Goal: Navigation & Orientation: Find specific page/section

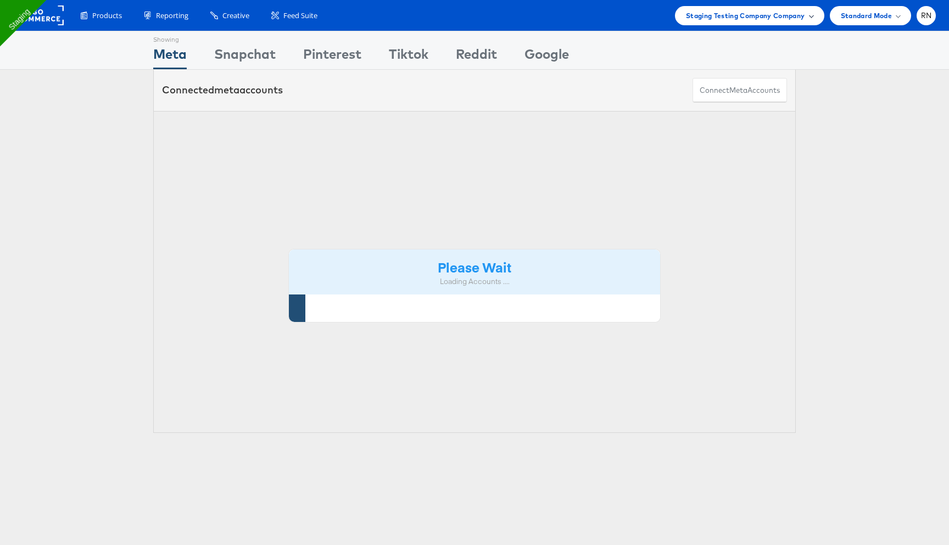
click at [752, 17] on span "Staging Testing Company Company" at bounding box center [745, 16] width 119 height 12
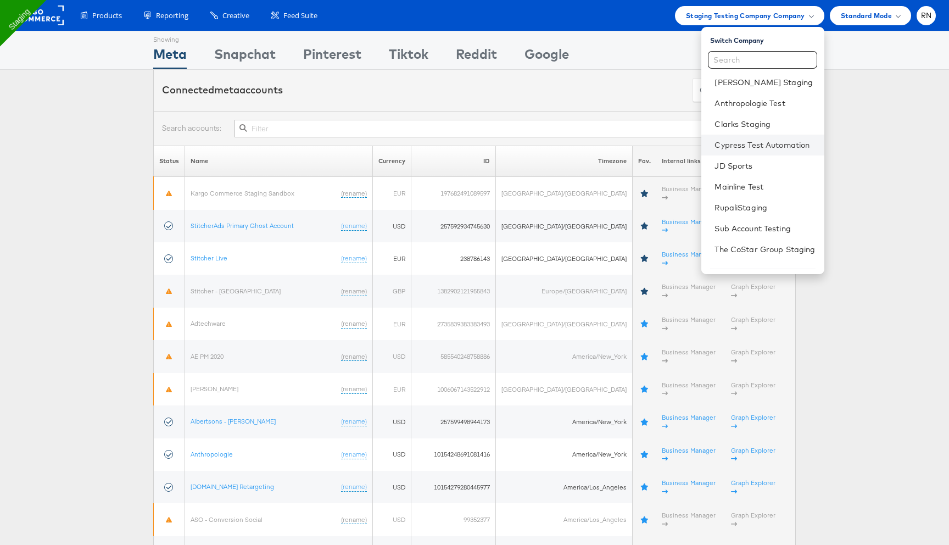
click at [748, 138] on li "Cypress Test Automation" at bounding box center [762, 144] width 122 height 21
click at [716, 147] on link "Cypress Test Automation" at bounding box center [764, 144] width 100 height 11
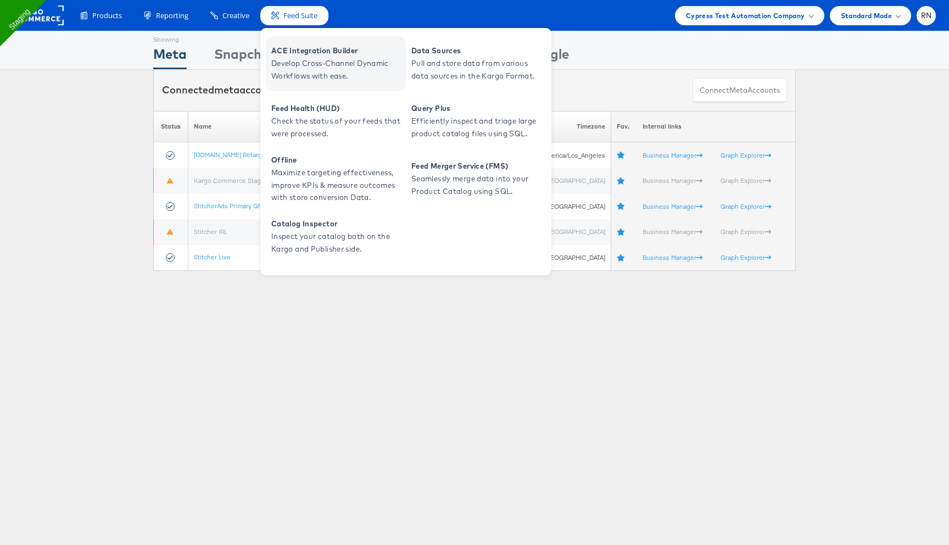
click at [310, 70] on span "Develop Cross-Channel Dynamic Workflows with ease." at bounding box center [337, 69] width 132 height 25
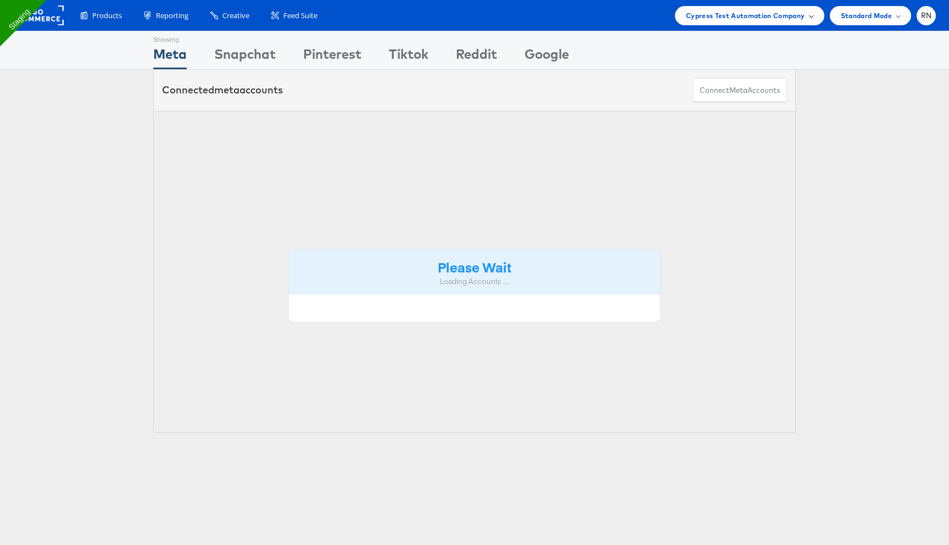
click at [796, 13] on span "Cypress Test Automation Company" at bounding box center [745, 16] width 119 height 12
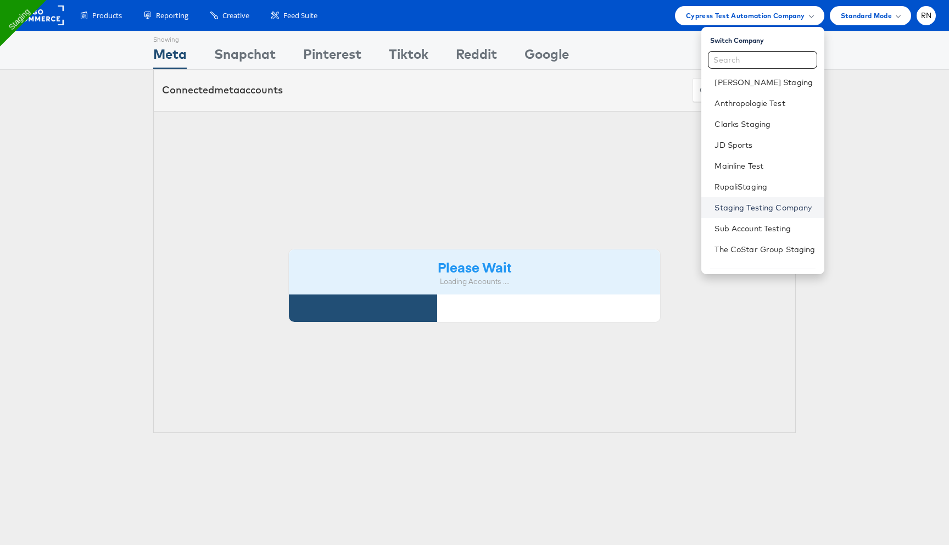
click at [732, 211] on link "Staging Testing Company" at bounding box center [764, 207] width 100 height 11
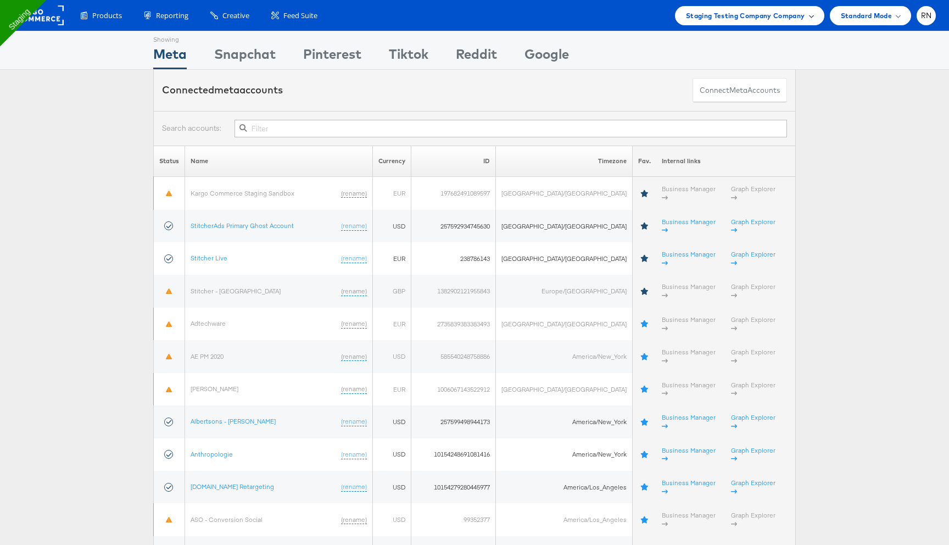
click at [713, 13] on span "Staging Testing Company Company" at bounding box center [745, 16] width 119 height 12
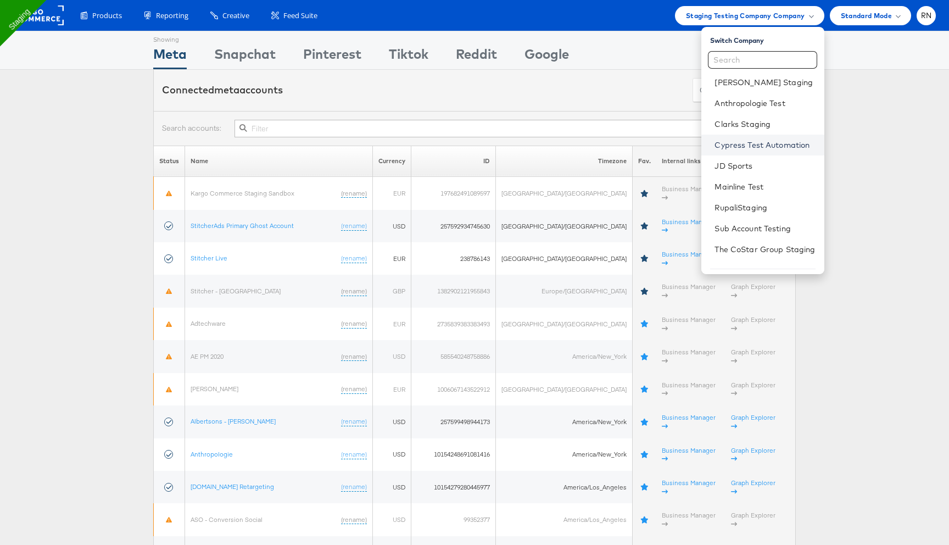
click at [742, 143] on link "Cypress Test Automation" at bounding box center [764, 144] width 100 height 11
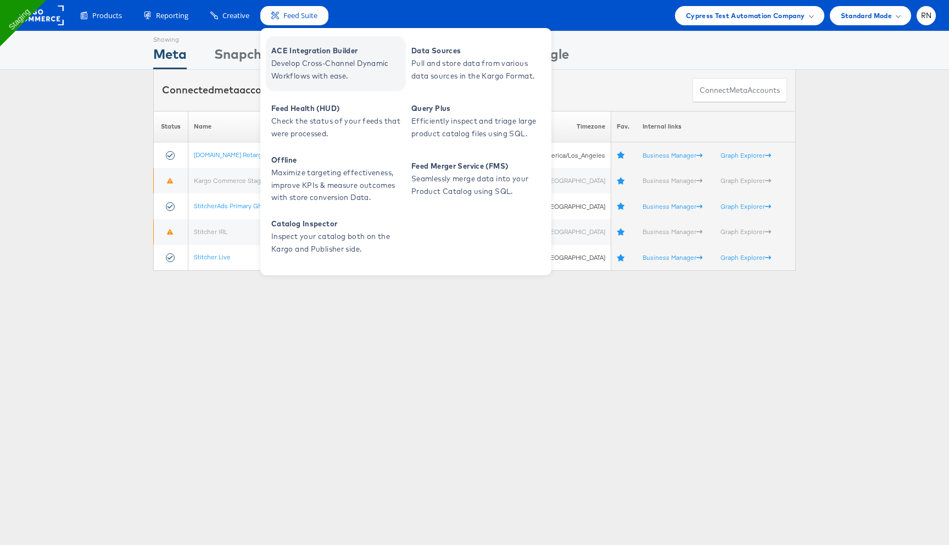
click at [365, 54] on span "ACE Integration Builder" at bounding box center [337, 50] width 132 height 13
